Goal: Navigation & Orientation: Find specific page/section

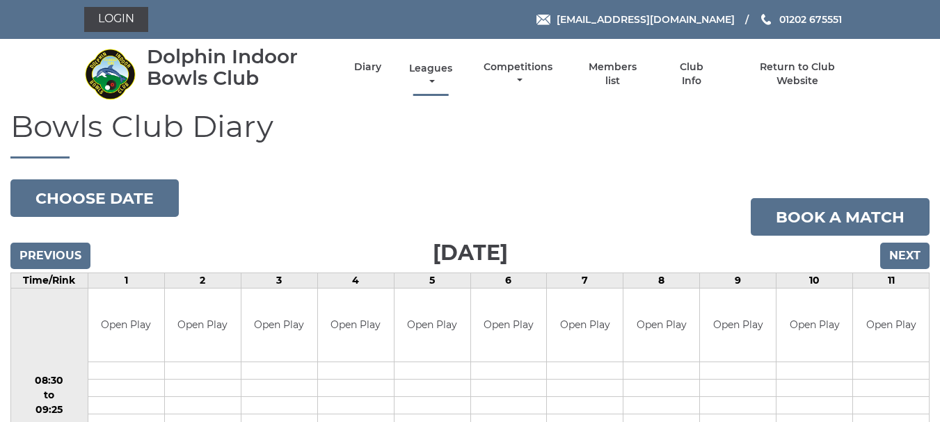
click at [429, 70] on link "Leagues" at bounding box center [431, 75] width 50 height 27
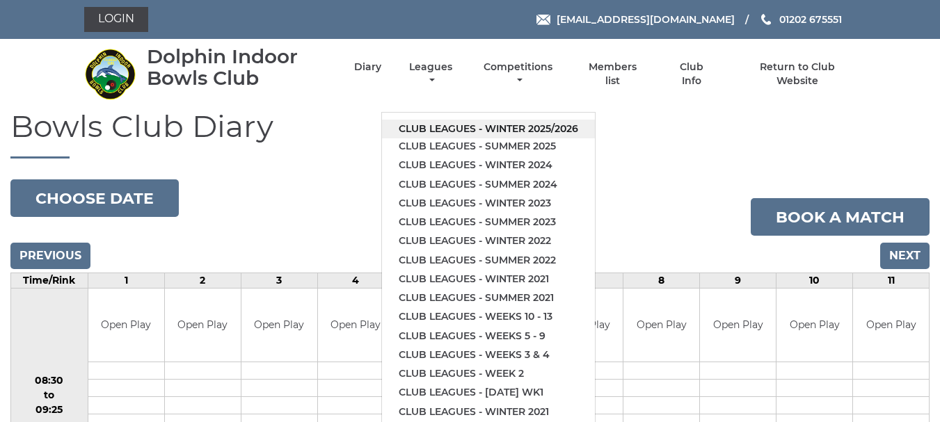
click at [424, 131] on link "Club leagues - Winter 2025/2026" at bounding box center [488, 129] width 213 height 19
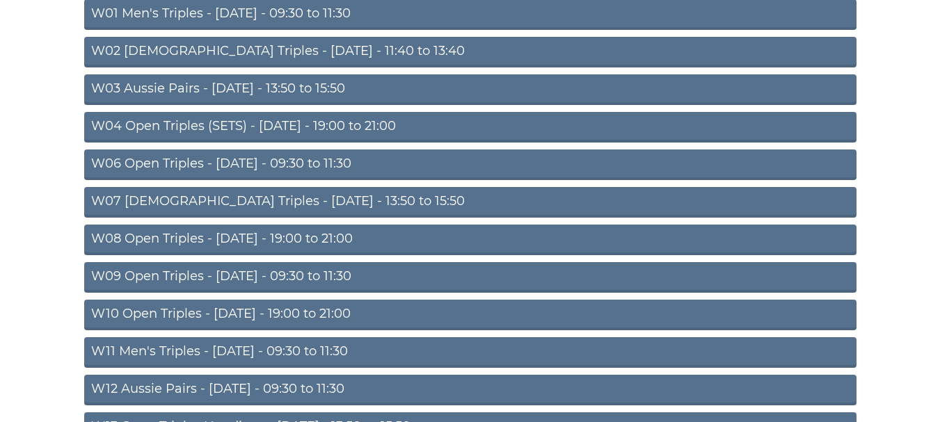
scroll to position [202, 0]
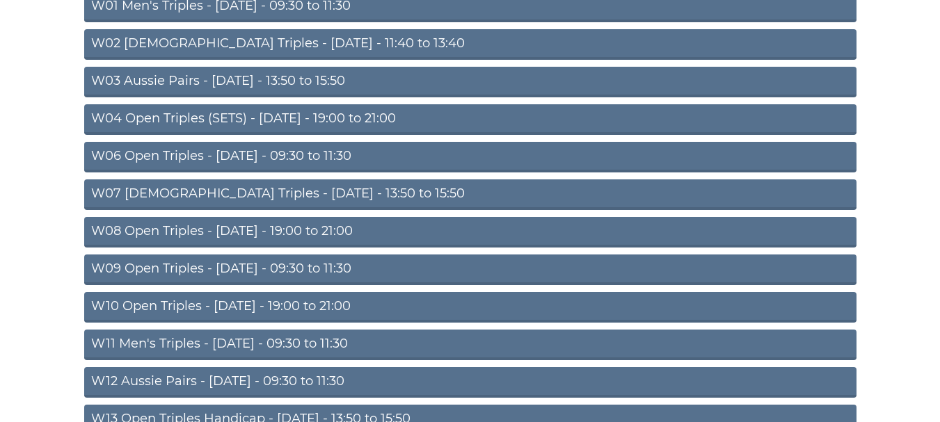
click at [408, 312] on link "W10 Open Triples - Wednesday - 19:00 to 21:00" at bounding box center [470, 307] width 772 height 31
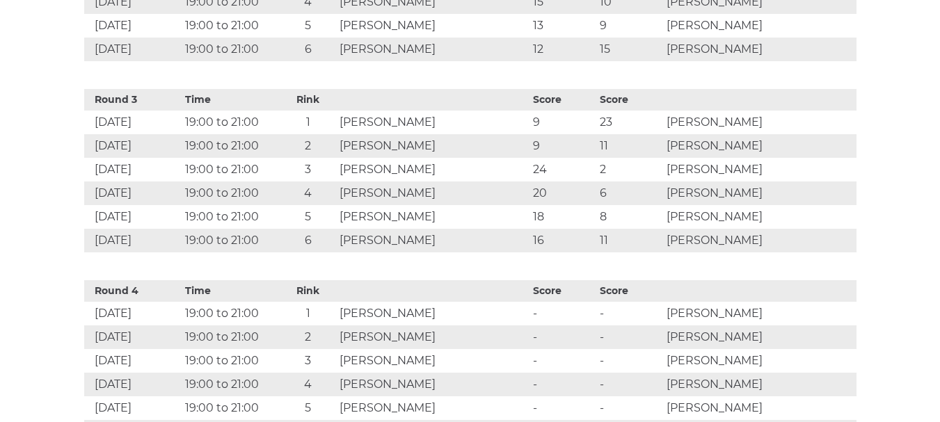
scroll to position [1013, 0]
